Goal: Find specific page/section: Find specific page/section

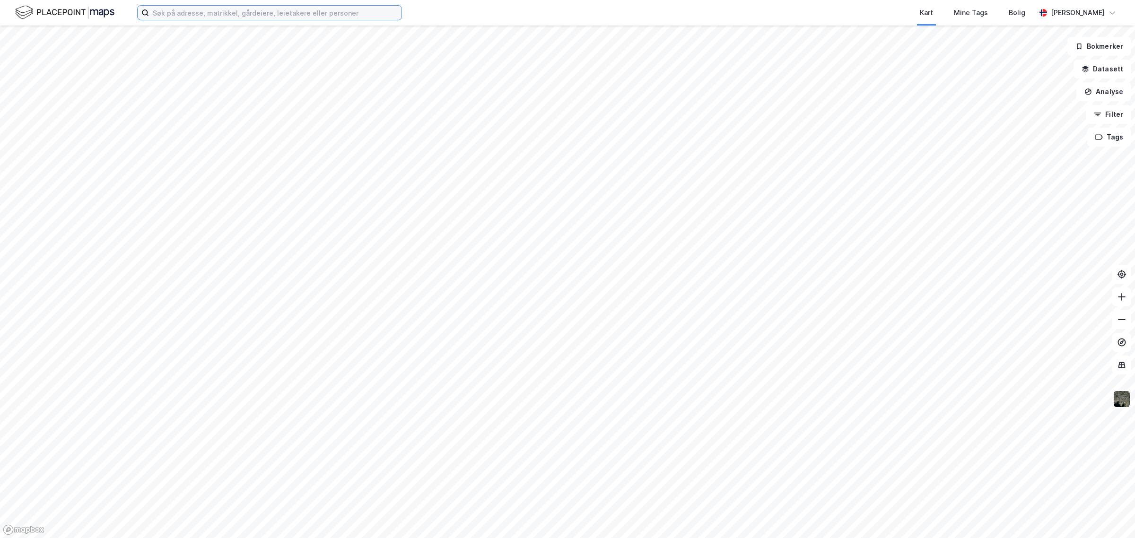
click at [246, 12] on input at bounding box center [275, 13] width 253 height 14
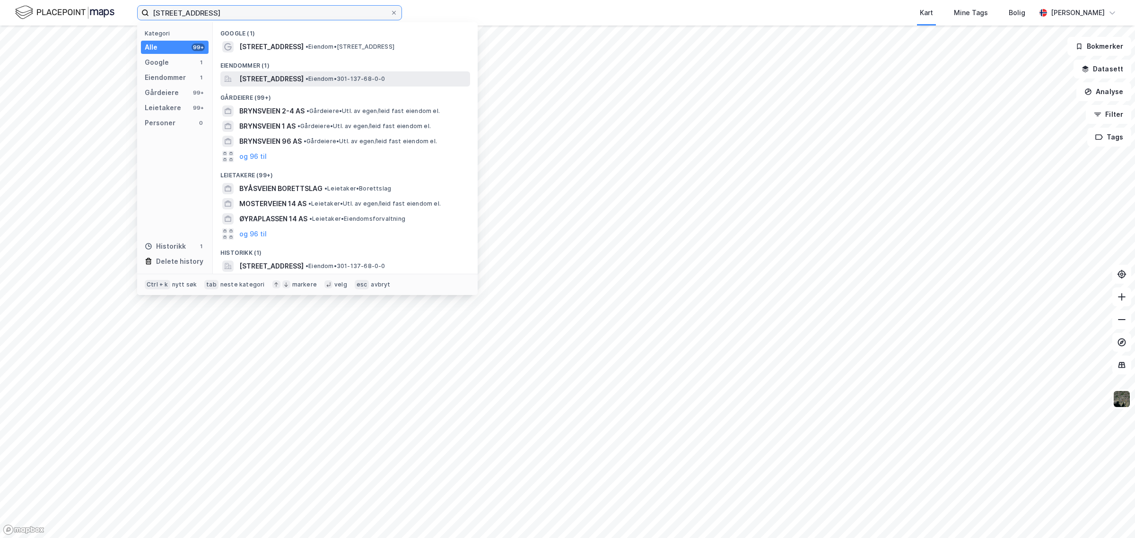
type input "[STREET_ADDRESS]"
click at [275, 86] on div "[STREET_ADDRESS] • Eiendom • 301-137-68-0-0" at bounding box center [345, 78] width 250 height 15
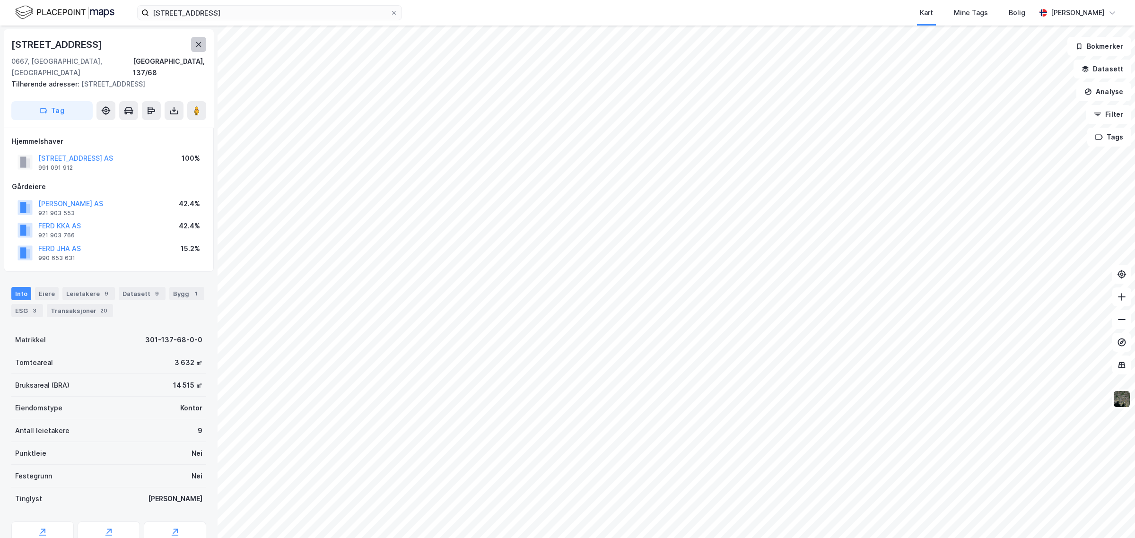
click at [199, 44] on icon at bounding box center [199, 45] width 8 height 8
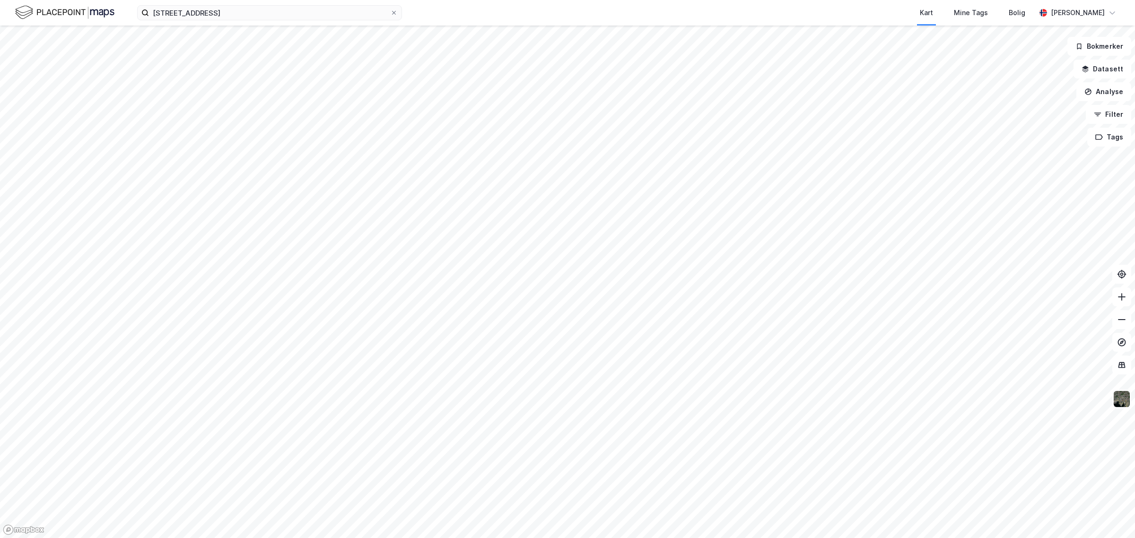
click at [1125, 403] on img at bounding box center [1122, 399] width 18 height 18
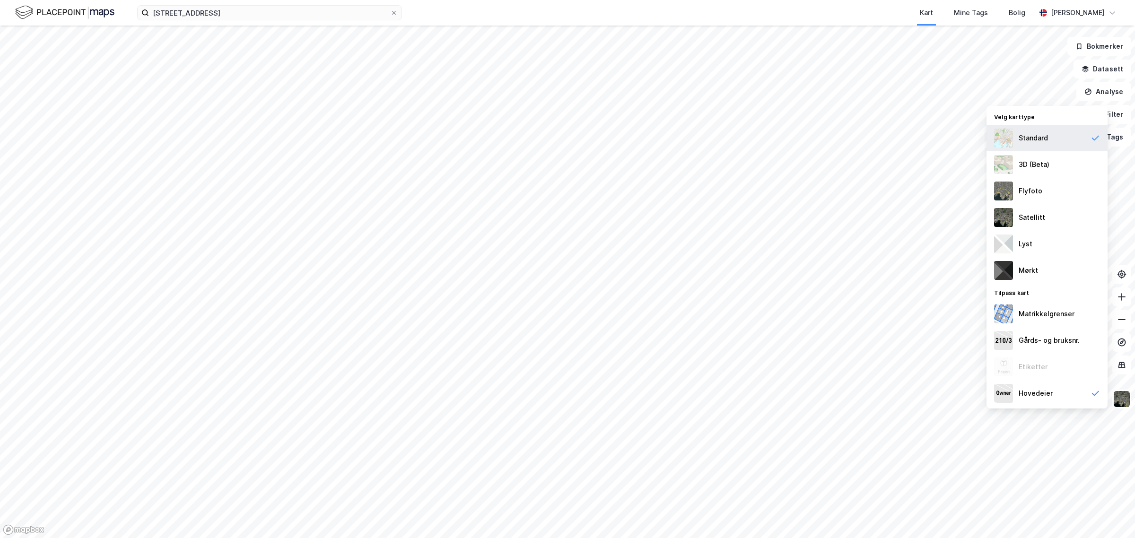
click at [1018, 139] on div "Standard" at bounding box center [1047, 138] width 121 height 26
click at [1035, 162] on div "3D (Beta)" at bounding box center [1034, 164] width 31 height 11
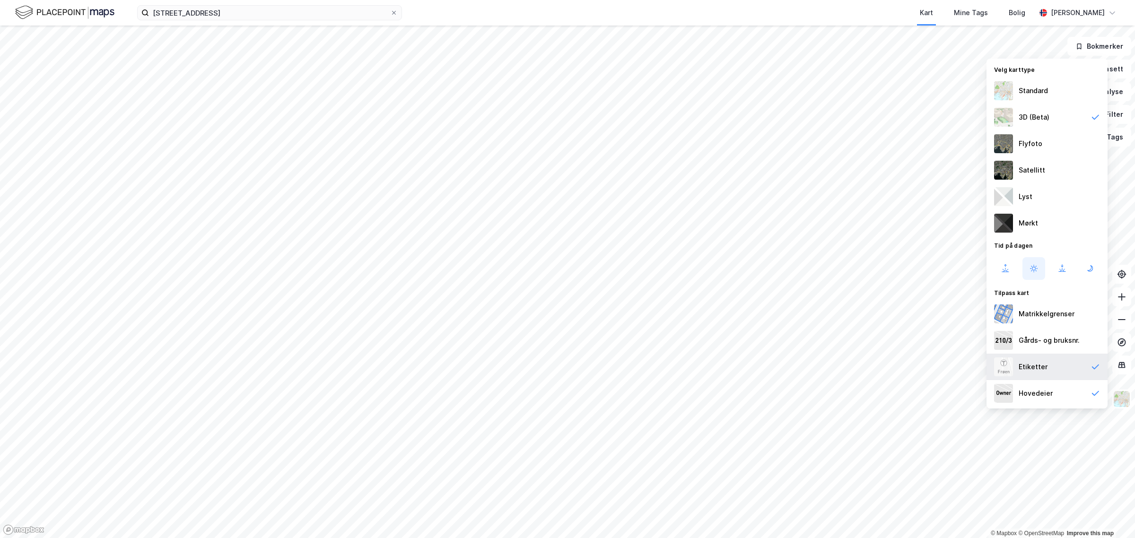
click at [1061, 360] on div "Etiketter" at bounding box center [1047, 367] width 121 height 26
click at [1054, 389] on div "Hovedeier" at bounding box center [1047, 393] width 121 height 26
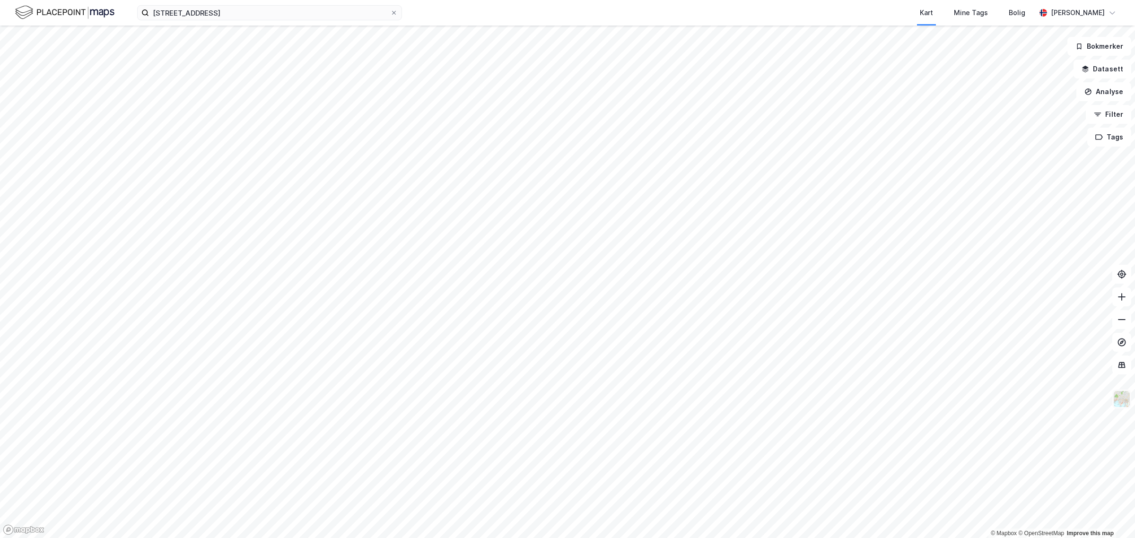
click at [1129, 405] on img at bounding box center [1122, 399] width 18 height 18
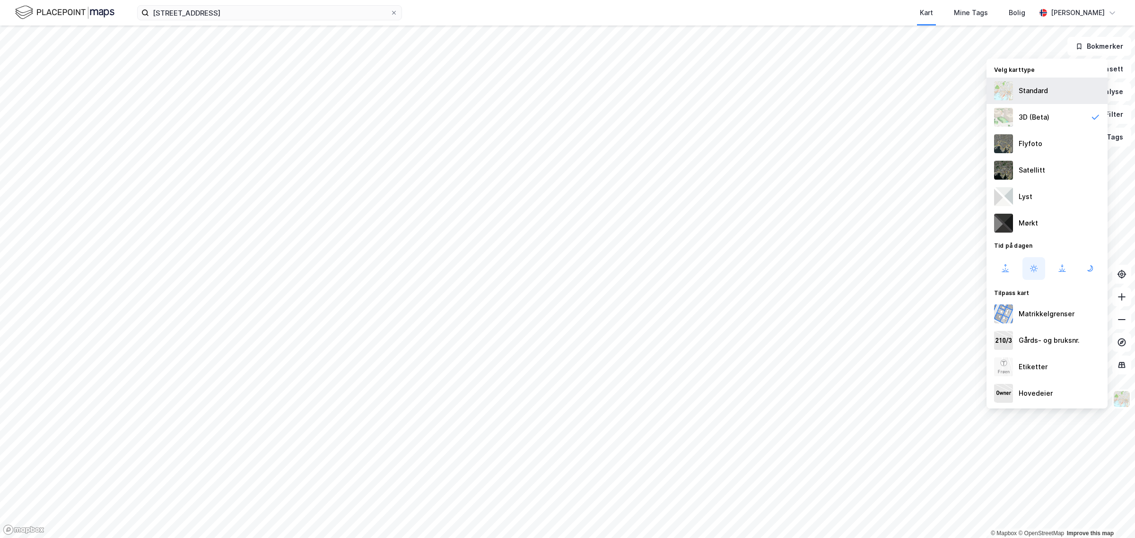
click at [1037, 93] on div "Standard" at bounding box center [1033, 90] width 29 height 11
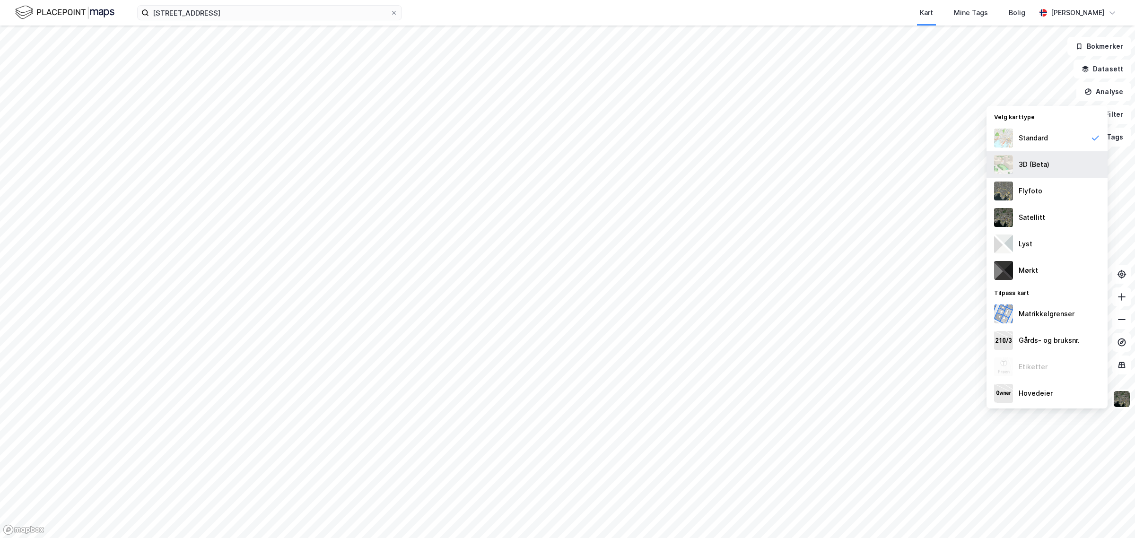
click at [1060, 166] on div "3D (Beta)" at bounding box center [1047, 164] width 121 height 26
